Goal: Entertainment & Leisure: Consume media (video, audio)

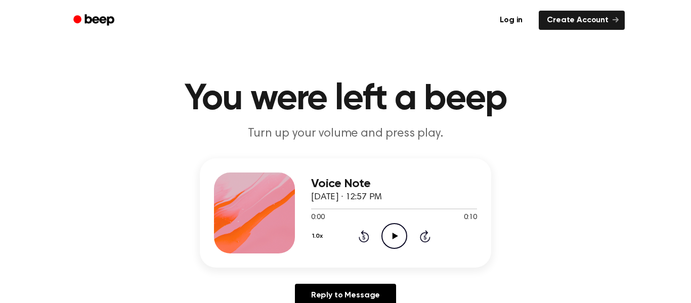
drag, startPoint x: 388, startPoint y: 231, endPoint x: 377, endPoint y: 246, distance: 18.8
click at [378, 245] on div "1.0x Rewind 5 seconds Play Audio Skip 5 seconds" at bounding box center [394, 236] width 166 height 26
click at [387, 245] on icon "Play Audio" at bounding box center [394, 236] width 26 height 26
click at [557, 267] on div "Voice Note September 30, 2025 · 12:57 PM 0:03 0:10 Your browser does not suppor…" at bounding box center [345, 236] width 667 height 157
click at [391, 239] on icon "Pause Audio" at bounding box center [394, 236] width 26 height 26
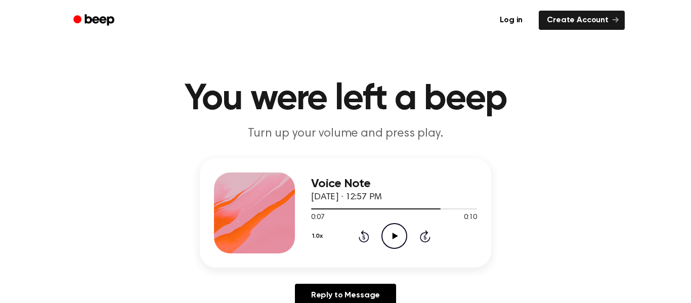
click at [391, 240] on icon "Play Audio" at bounding box center [394, 236] width 26 height 26
click at [367, 237] on icon "Rewind 5 seconds" at bounding box center [363, 236] width 11 height 13
click at [365, 238] on icon "Rewind 5 seconds" at bounding box center [363, 236] width 11 height 13
drag, startPoint x: 364, startPoint y: 238, endPoint x: 359, endPoint y: 239, distance: 5.2
click at [359, 239] on icon "Rewind 5 seconds" at bounding box center [363, 236] width 11 height 13
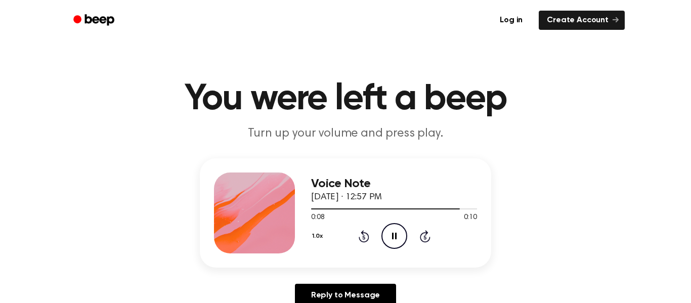
click at [564, 19] on link "Create Account" at bounding box center [582, 20] width 86 height 19
drag, startPoint x: 384, startPoint y: 237, endPoint x: 390, endPoint y: 237, distance: 6.1
click at [390, 237] on icon "Play Audio" at bounding box center [394, 236] width 26 height 26
drag, startPoint x: 390, startPoint y: 237, endPoint x: 395, endPoint y: 234, distance: 5.7
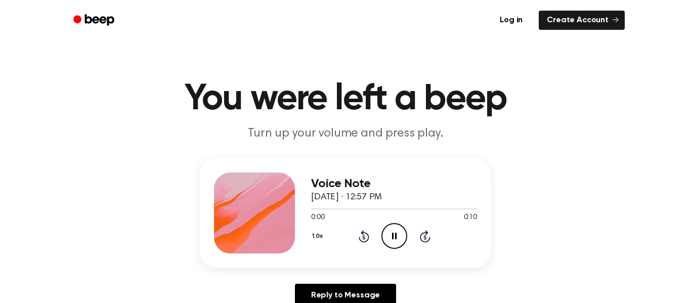
click at [395, 234] on icon at bounding box center [394, 236] width 5 height 7
click at [391, 242] on icon "Play Audio" at bounding box center [394, 236] width 26 height 26
click at [389, 230] on icon "Play Audio" at bounding box center [394, 236] width 26 height 26
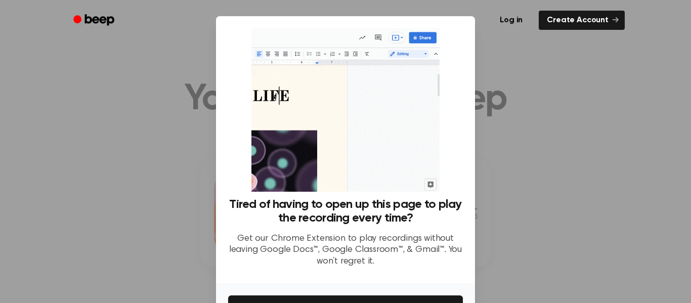
drag, startPoint x: 597, startPoint y: 105, endPoint x: 567, endPoint y: 114, distance: 30.9
click at [571, 114] on div at bounding box center [345, 151] width 691 height 303
drag, startPoint x: 464, startPoint y: 32, endPoint x: 472, endPoint y: 33, distance: 7.7
click at [464, 34] on div "Log in Create Account" at bounding box center [345, 20] width 558 height 40
click at [582, 7] on div "Log in Create Account" at bounding box center [345, 20] width 558 height 40
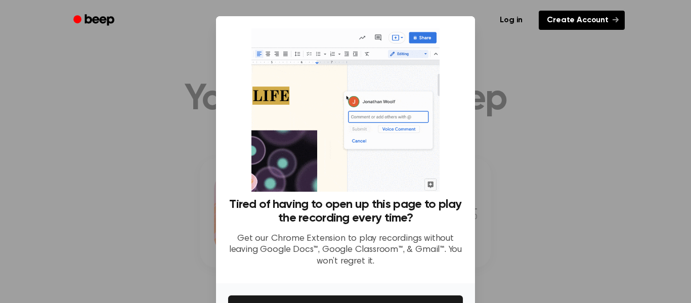
click at [566, 26] on link "Create Account" at bounding box center [582, 20] width 86 height 19
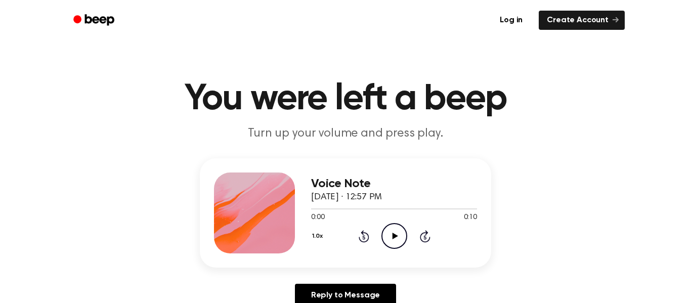
click at [403, 238] on icon "Play Audio" at bounding box center [394, 236] width 26 height 26
click at [390, 231] on icon "Play Audio" at bounding box center [394, 236] width 26 height 26
drag, startPoint x: 390, startPoint y: 234, endPoint x: 389, endPoint y: 226, distance: 8.1
click at [389, 226] on icon "Play Audio" at bounding box center [394, 236] width 26 height 26
click at [389, 227] on icon "Pause Audio" at bounding box center [394, 236] width 26 height 26
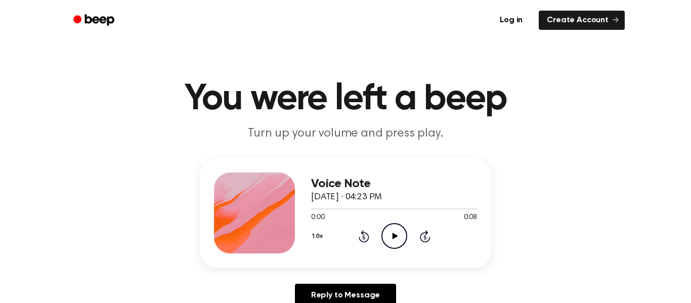
click at [389, 238] on icon "Play Audio" at bounding box center [394, 236] width 26 height 26
click at [385, 234] on icon "Play Audio" at bounding box center [394, 236] width 26 height 26
click at [390, 237] on icon "Pause Audio" at bounding box center [394, 236] width 26 height 26
click at [390, 236] on icon "Play Audio" at bounding box center [394, 236] width 26 height 26
click at [389, 233] on icon "Play Audio" at bounding box center [394, 236] width 26 height 26
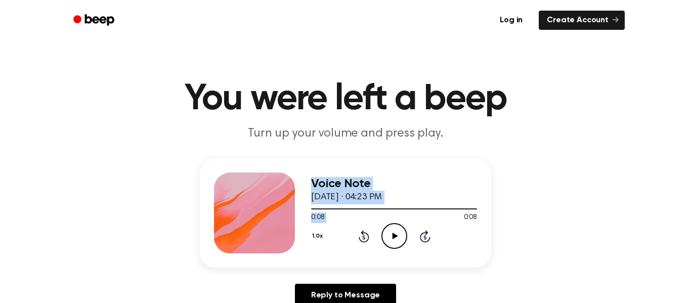
drag, startPoint x: 348, startPoint y: 224, endPoint x: 286, endPoint y: 210, distance: 63.7
click at [285, 211] on div "Voice Note October 2, 2025 · 04:23 PM 0:08 0:08 Your browser does not support t…" at bounding box center [345, 212] width 291 height 109
click at [395, 240] on icon "Play Audio" at bounding box center [394, 236] width 26 height 26
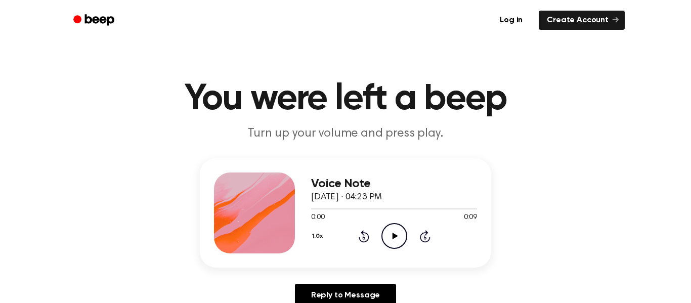
click at [401, 236] on icon "Play Audio" at bounding box center [394, 236] width 26 height 26
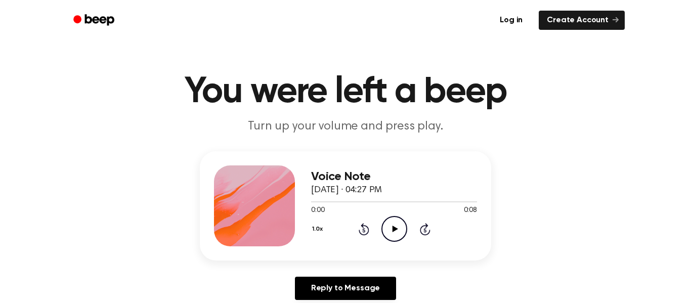
scroll to position [11, 0]
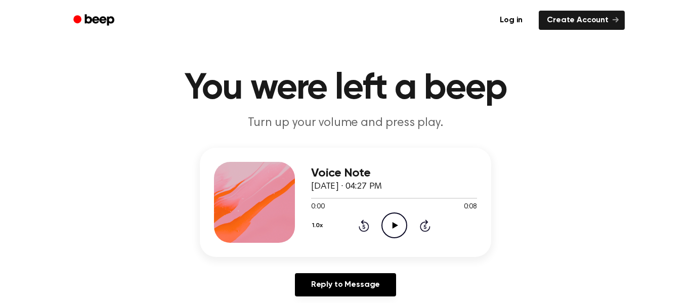
click at [393, 219] on icon "Play Audio" at bounding box center [394, 225] width 26 height 26
click at [613, 298] on div "Voice Note October 2, 2025 · 04:27 PM 0:04 0:08 Your browser does not support t…" at bounding box center [345, 226] width 667 height 157
click at [146, 75] on main "You were left a beep Turn up your volume and press play. Voice Note October 2, …" at bounding box center [345, 301] width 691 height 624
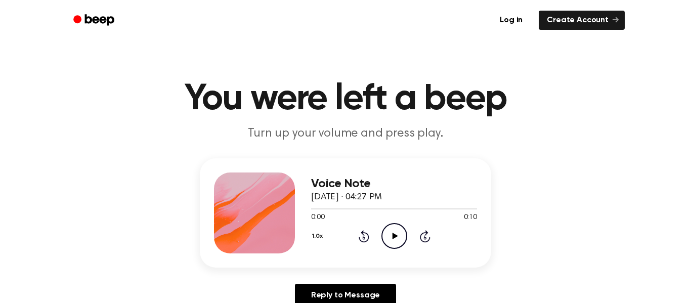
click at [393, 231] on icon "Play Audio" at bounding box center [394, 236] width 26 height 26
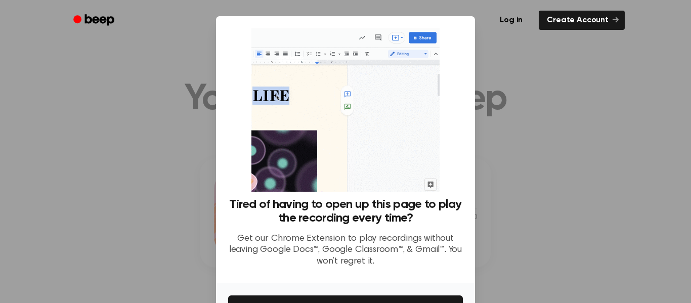
click at [494, 115] on div at bounding box center [345, 151] width 691 height 303
drag, startPoint x: 494, startPoint y: 115, endPoint x: 489, endPoint y: 120, distance: 7.5
click at [489, 120] on div at bounding box center [345, 151] width 691 height 303
drag, startPoint x: 481, startPoint y: 122, endPoint x: 474, endPoint y: 123, distance: 7.2
click at [477, 125] on div at bounding box center [345, 151] width 691 height 303
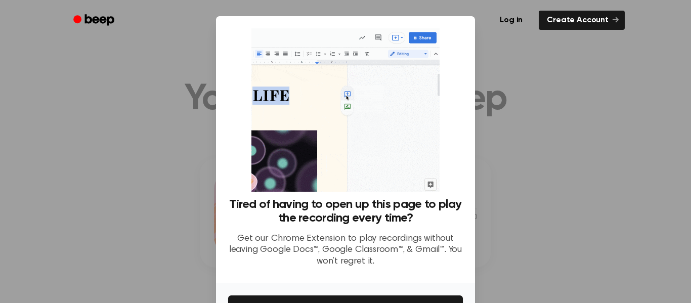
drag, startPoint x: 115, startPoint y: 121, endPoint x: 116, endPoint y: 111, distance: 10.7
click at [119, 121] on div at bounding box center [345, 151] width 691 height 303
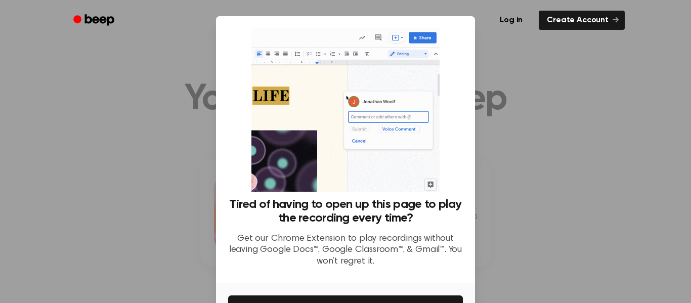
drag, startPoint x: 116, startPoint y: 110, endPoint x: 175, endPoint y: 18, distance: 109.6
click at [123, 98] on div at bounding box center [345, 151] width 691 height 303
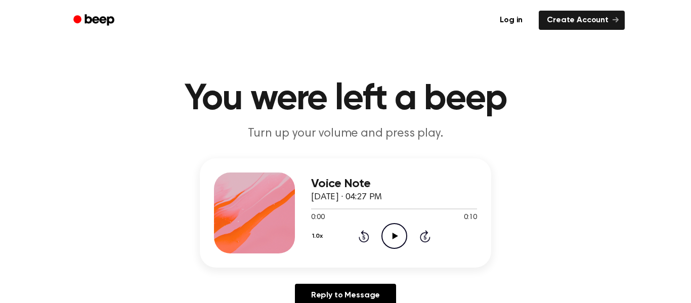
click at [395, 242] on icon "Play Audio" at bounding box center [394, 236] width 26 height 26
click at [390, 233] on icon "Pause Audio" at bounding box center [394, 236] width 26 height 26
click at [389, 234] on icon "Play Audio" at bounding box center [394, 236] width 26 height 26
click at [388, 235] on icon "Play Audio" at bounding box center [394, 236] width 26 height 26
click at [389, 243] on icon "Play Audio" at bounding box center [394, 236] width 26 height 26
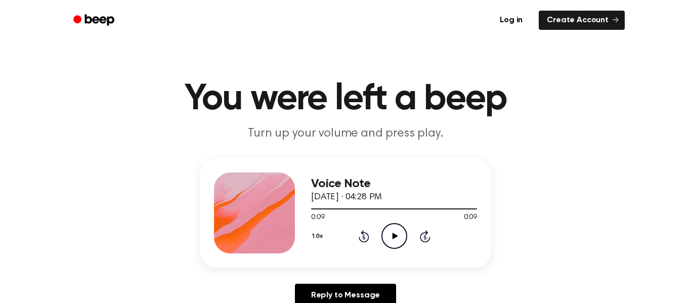
click at [387, 244] on icon "Play Audio" at bounding box center [394, 236] width 26 height 26
click at [383, 230] on icon "Play Audio" at bounding box center [394, 236] width 26 height 26
click at [398, 240] on icon "Play Audio" at bounding box center [394, 236] width 26 height 26
click at [393, 243] on icon "Play Audio" at bounding box center [394, 236] width 26 height 26
drag, startPoint x: 391, startPoint y: 239, endPoint x: 388, endPoint y: 235, distance: 5.4
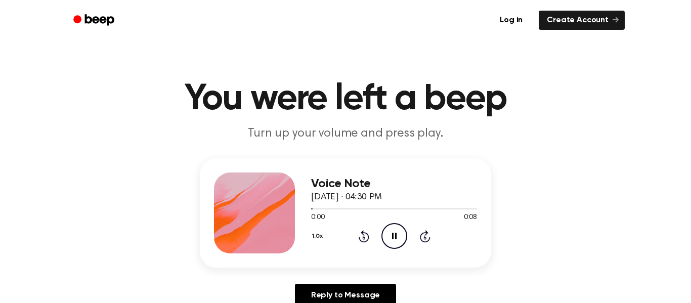
click at [388, 235] on icon "Pause Audio" at bounding box center [394, 236] width 26 height 26
click at [387, 235] on icon "Play Audio" at bounding box center [394, 236] width 26 height 26
click at [381, 231] on icon "Play Audio" at bounding box center [394, 236] width 26 height 26
click at [380, 232] on div "1.0x Rewind 5 seconds Pause Audio Skip 5 seconds" at bounding box center [394, 236] width 166 height 26
click at [391, 239] on icon "Pause Audio" at bounding box center [394, 236] width 26 height 26
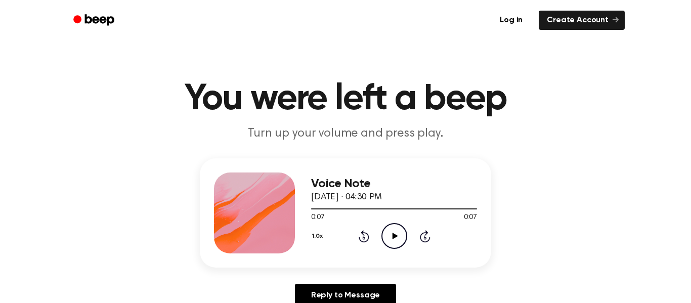
click at [393, 239] on icon "Play Audio" at bounding box center [394, 236] width 26 height 26
click at [397, 237] on icon "Play Audio" at bounding box center [394, 236] width 26 height 26
click at [358, 222] on div "0:06 0:07" at bounding box center [394, 217] width 166 height 11
click at [389, 237] on icon "Play Audio" at bounding box center [394, 236] width 26 height 26
click at [402, 242] on icon "Play Audio" at bounding box center [394, 236] width 26 height 26
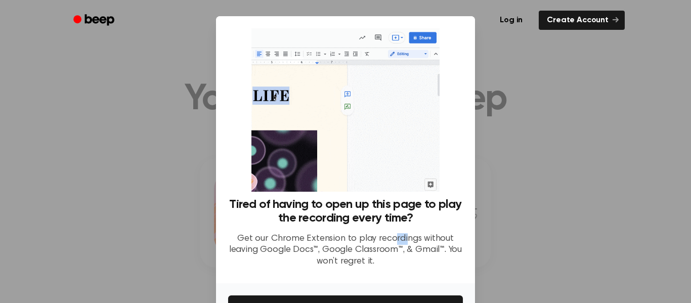
drag, startPoint x: 406, startPoint y: 235, endPoint x: 405, endPoint y: 225, distance: 9.7
click at [404, 226] on div "Tired of having to open up this page to play the recording every time? Get our …" at bounding box center [345, 237] width 235 height 78
click at [524, 206] on div at bounding box center [345, 151] width 691 height 303
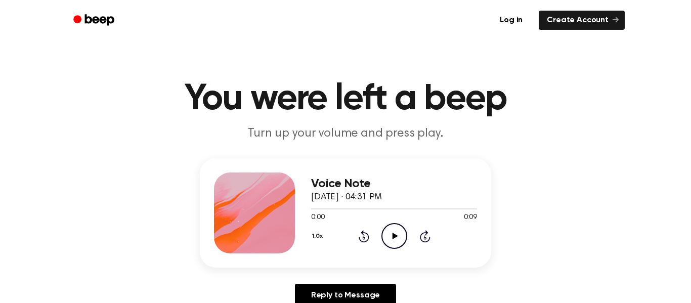
click at [208, 246] on div "Voice Note October 2, 2025 · 04:31 PM 0:00 0:09 Your browser does not support t…" at bounding box center [345, 212] width 291 height 109
click at [391, 245] on icon "Play Audio" at bounding box center [394, 236] width 26 height 26
click at [397, 238] on icon "Play Audio" at bounding box center [394, 236] width 26 height 26
click at [391, 241] on icon "Pause Audio" at bounding box center [394, 236] width 26 height 26
drag, startPoint x: 358, startPoint y: 198, endPoint x: 354, endPoint y: 204, distance: 7.3
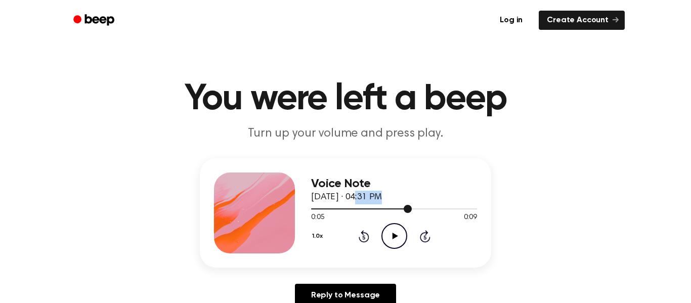
click at [354, 204] on div "Voice Note October 2, 2025 · 04:31 PM 0:05 0:09 Your browser does not support t…" at bounding box center [394, 212] width 166 height 81
click at [388, 237] on icon "Play Audio" at bounding box center [394, 236] width 26 height 26
click at [278, 209] on div at bounding box center [254, 212] width 81 height 81
click at [395, 234] on icon "Play Audio" at bounding box center [394, 236] width 26 height 26
click at [398, 250] on div "Voice Note October 2, 2025 · 04:37 PM 0:08 0:08 Your browser does not support t…" at bounding box center [394, 212] width 166 height 81
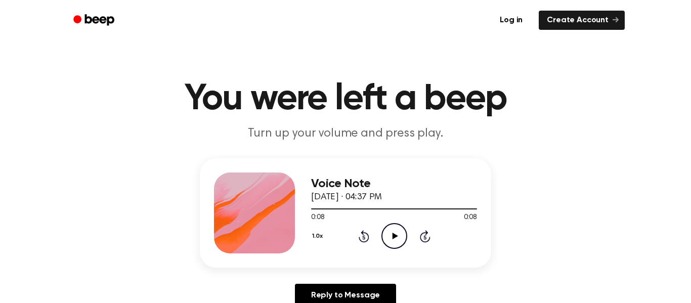
click at [393, 235] on icon at bounding box center [395, 236] width 6 height 7
click at [2, 11] on header "Log in Create Account" at bounding box center [345, 20] width 691 height 40
click at [399, 236] on icon "Play Audio" at bounding box center [394, 236] width 26 height 26
click at [396, 235] on icon "Play Audio" at bounding box center [394, 236] width 26 height 26
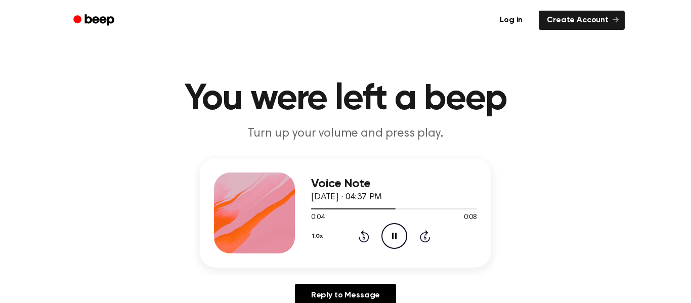
click at [390, 239] on icon "Pause Audio" at bounding box center [394, 236] width 26 height 26
click at [407, 236] on icon "Play Audio" at bounding box center [394, 236] width 26 height 26
click at [394, 238] on icon "Play Audio" at bounding box center [394, 236] width 26 height 26
click at [393, 225] on icon "Pause Audio" at bounding box center [394, 236] width 26 height 26
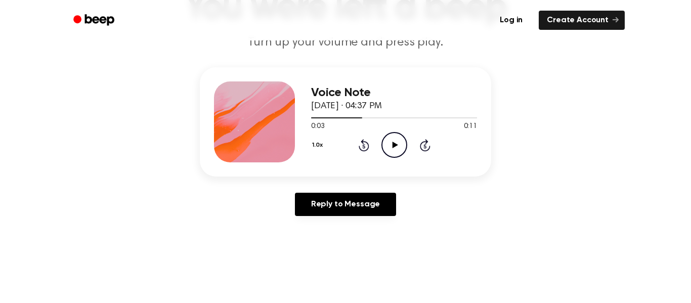
scroll to position [96, 0]
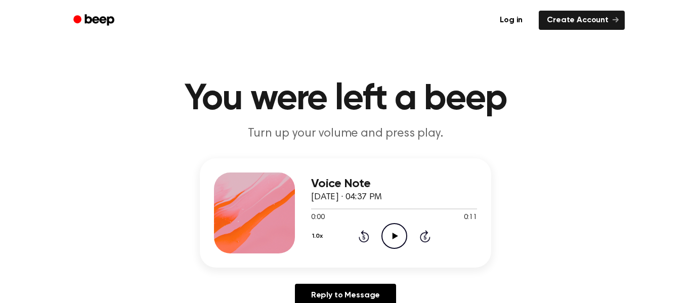
click at [390, 233] on icon "Play Audio" at bounding box center [394, 236] width 26 height 26
